Goal: Task Accomplishment & Management: Manage account settings

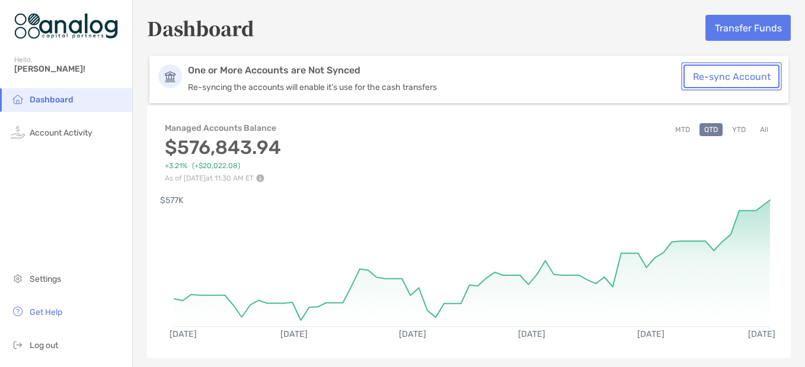
click at [704, 74] on button "Re-sync Account" at bounding box center [731, 77] width 96 height 24
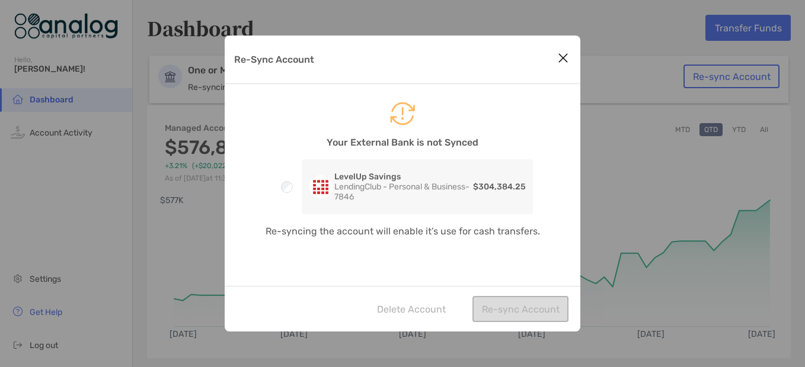
click at [507, 308] on div "Delete Account Re-sync Account" at bounding box center [403, 309] width 356 height 46
click at [509, 305] on div "Delete Account Re-sync Account" at bounding box center [403, 309] width 356 height 46
click at [511, 310] on div "Delete Account Re-sync Account" at bounding box center [403, 309] width 356 height 46
click at [511, 309] on div "Delete Account Re-sync Account" at bounding box center [403, 309] width 356 height 46
click at [510, 309] on div "Delete Account Re-sync Account" at bounding box center [403, 309] width 356 height 46
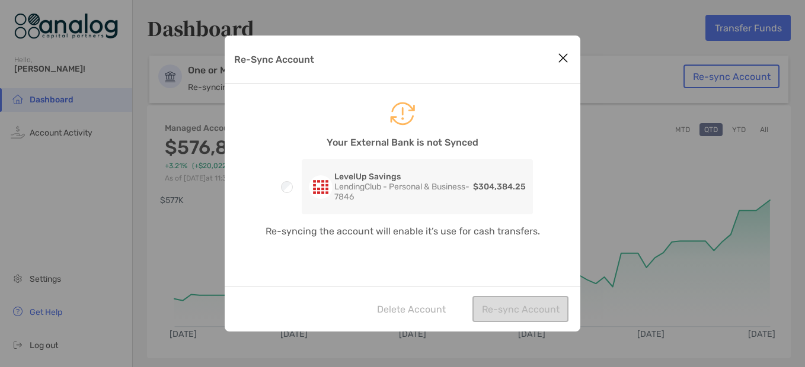
click at [382, 185] on p "LendingClub - Personal & Business - 7846" at bounding box center [402, 192] width 137 height 20
click at [409, 187] on p "LendingClub - Personal & Business - 7846" at bounding box center [402, 192] width 137 height 20
click at [367, 164] on div "LevelUp Savings LendingClub - Personal & Business - 7846 $304,384.25" at bounding box center [417, 186] width 231 height 55
click at [359, 166] on div "LevelUp Savings LendingClub - Personal & Business - 7846 $304,384.25" at bounding box center [417, 186] width 231 height 55
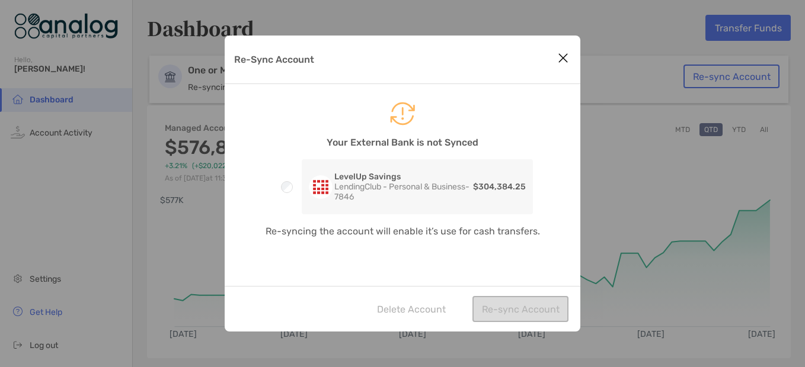
click at [322, 189] on img "Re-Sync Account" at bounding box center [321, 187] width 24 height 24
click at [484, 181] on p "$304,384.25" at bounding box center [499, 187] width 53 height 15
click at [511, 304] on div "Delete Account Re-sync Account" at bounding box center [403, 309] width 356 height 46
click at [560, 54] on icon "Close modal" at bounding box center [563, 58] width 11 height 14
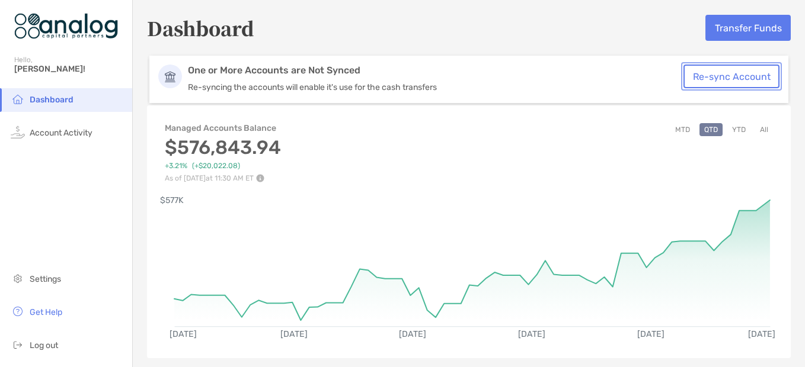
click at [695, 77] on button "Re-sync Account" at bounding box center [731, 77] width 96 height 24
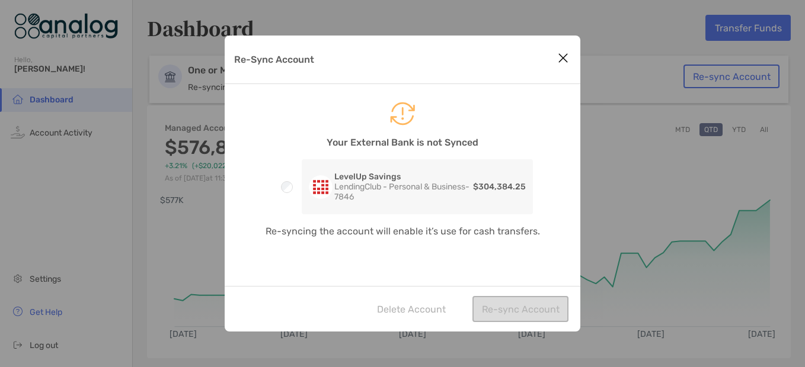
click at [538, 311] on div "Delete Account Re-sync Account" at bounding box center [403, 309] width 356 height 46
click at [562, 59] on icon "Close modal" at bounding box center [563, 58] width 11 height 14
